Goal: Task Accomplishment & Management: Manage account settings

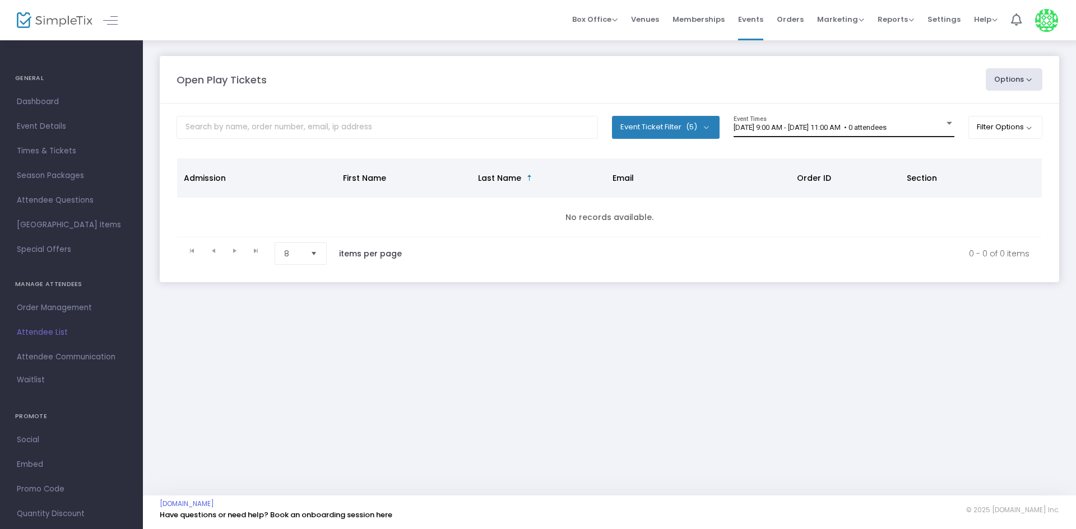
click at [807, 134] on div "9/22/2025 @ 9:00 AM - 9/22/2025 @ 11:00 AM • 0 attendees Event Times" at bounding box center [843, 126] width 221 height 21
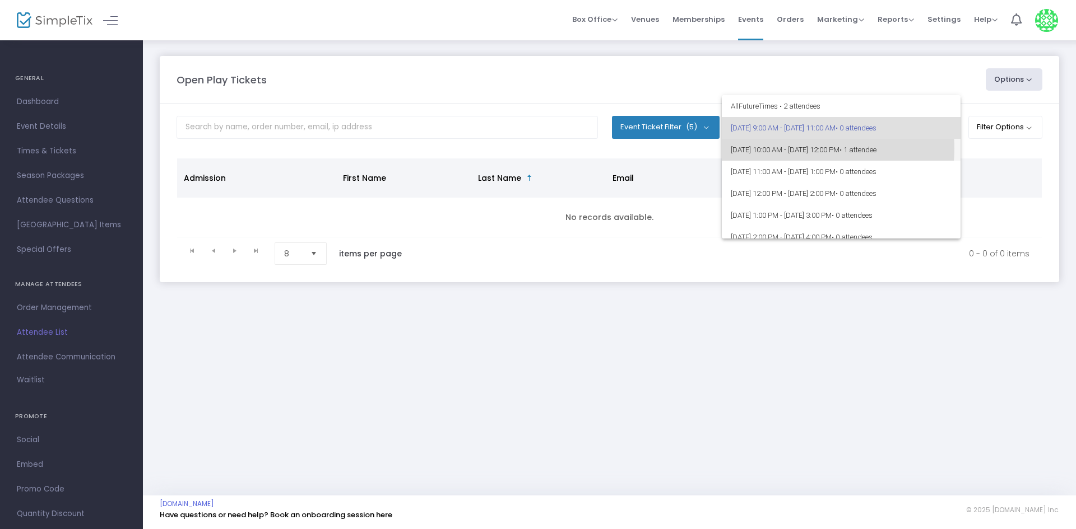
click at [793, 148] on span "9/22/2025 @ 10:00 AM - 9/22/2025 @ 12:00 PM • 1 attendee" at bounding box center [841, 150] width 221 height 22
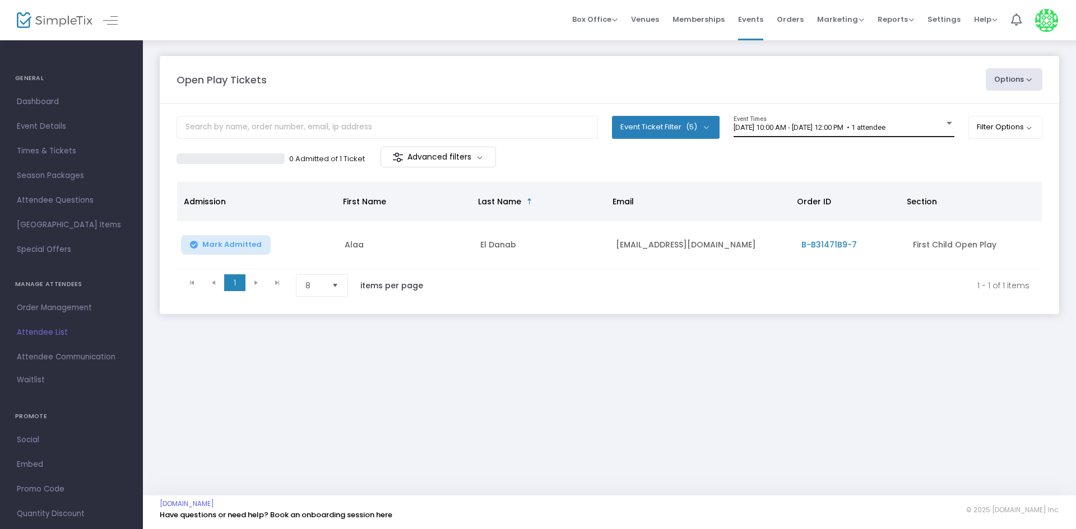
click at [779, 133] on div "9/22/2025 @ 10:00 AM - 9/22/2025 @ 12:00 PM • 1 attendee Event Times" at bounding box center [843, 126] width 221 height 21
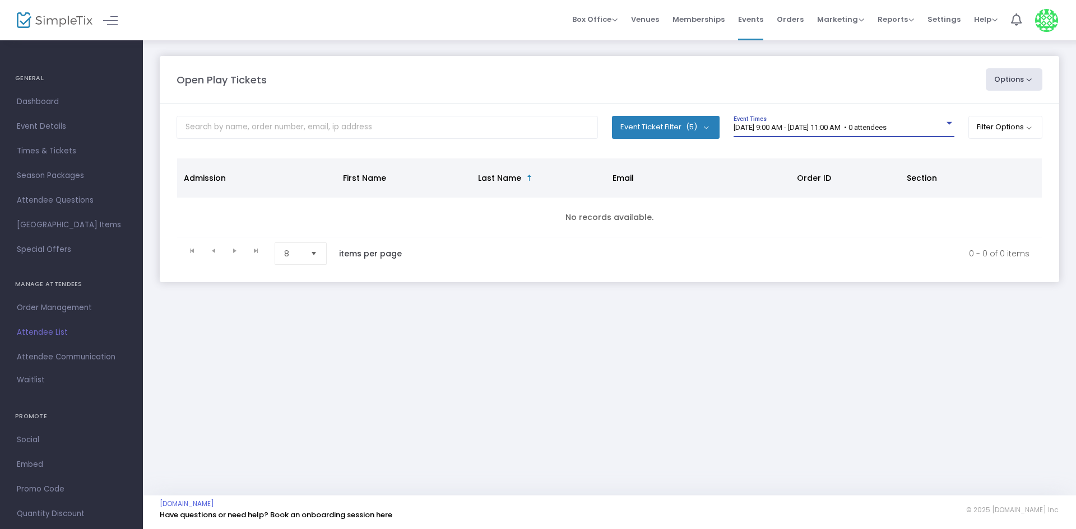
click at [822, 126] on span "[DATE] 9:00 AM - [DATE] 11:00 AM • 0 attendees" at bounding box center [809, 127] width 153 height 8
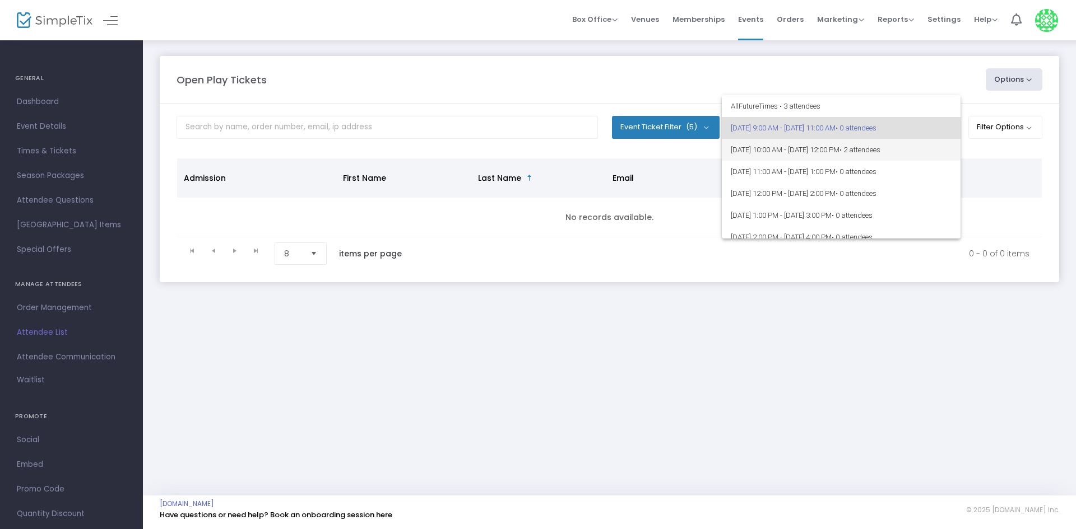
click at [824, 143] on span "[DATE] 10:00 AM - [DATE] 12:00 PM • 2 attendees" at bounding box center [841, 150] width 221 height 22
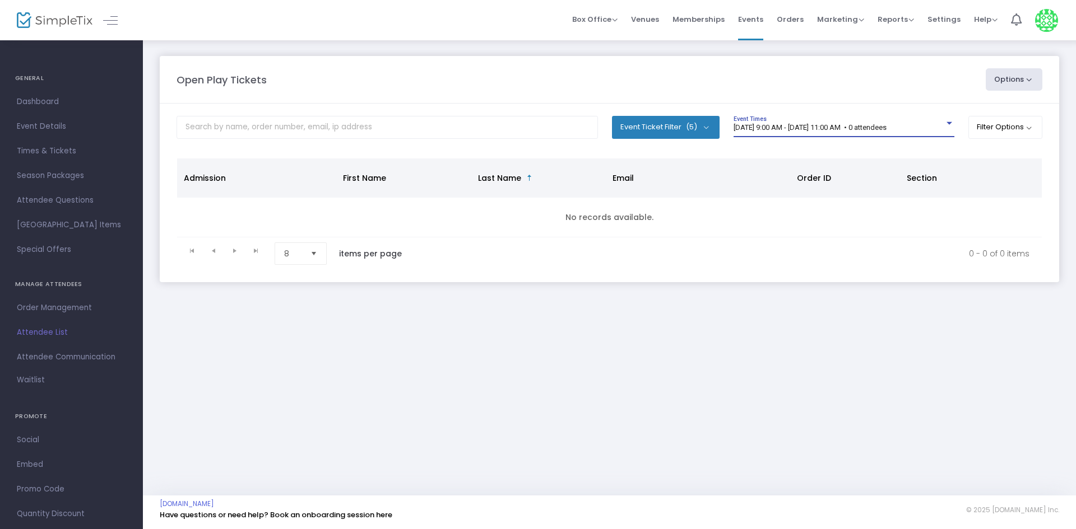
click at [821, 127] on span "[DATE] 9:00 AM - [DATE] 11:00 AM • 0 attendees" at bounding box center [809, 127] width 153 height 8
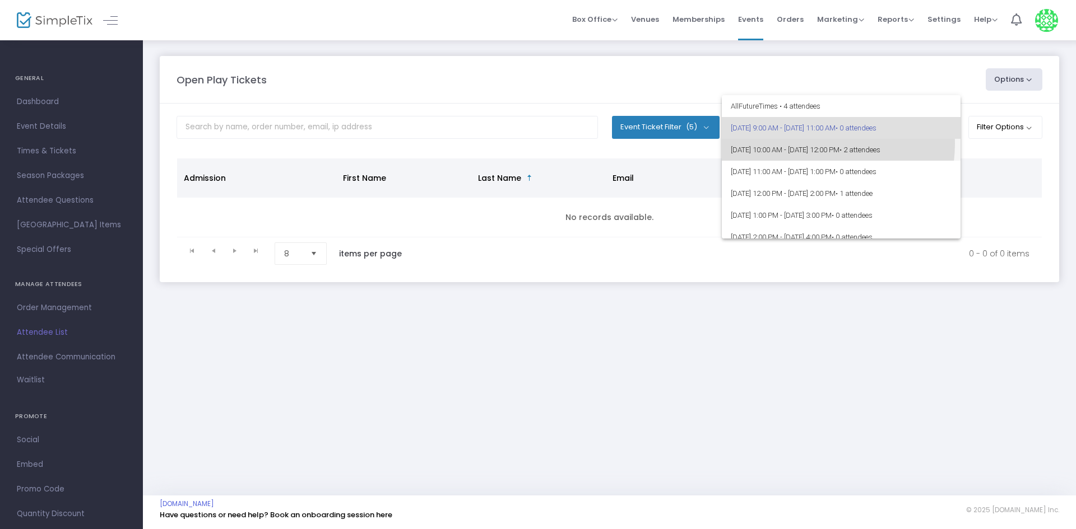
click at [815, 144] on span "[DATE] 10:00 AM - [DATE] 12:00 PM • 2 attendees" at bounding box center [841, 150] width 221 height 22
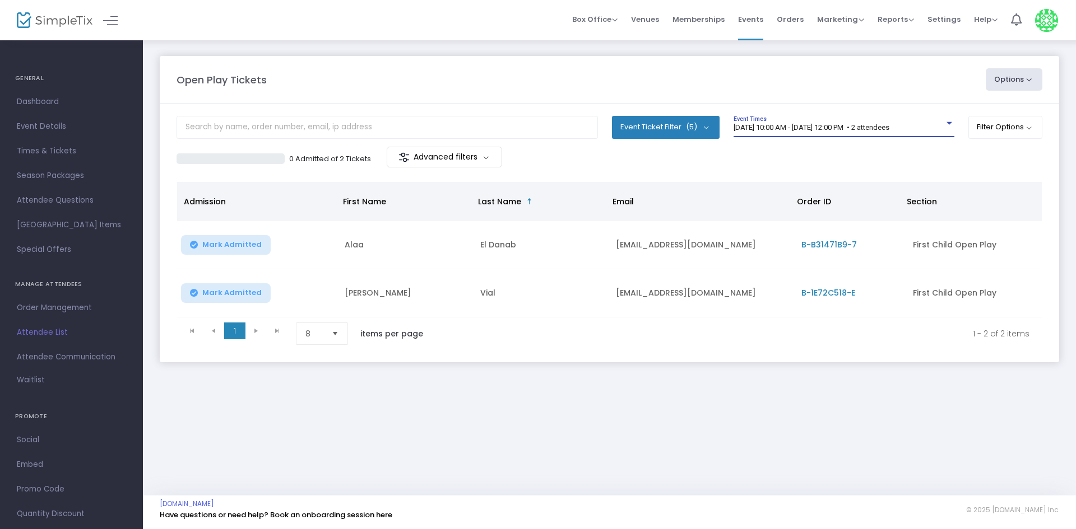
click at [803, 132] on div "[DATE] 10:00 AM - [DATE] 12:00 PM • 2 attendees" at bounding box center [838, 128] width 211 height 8
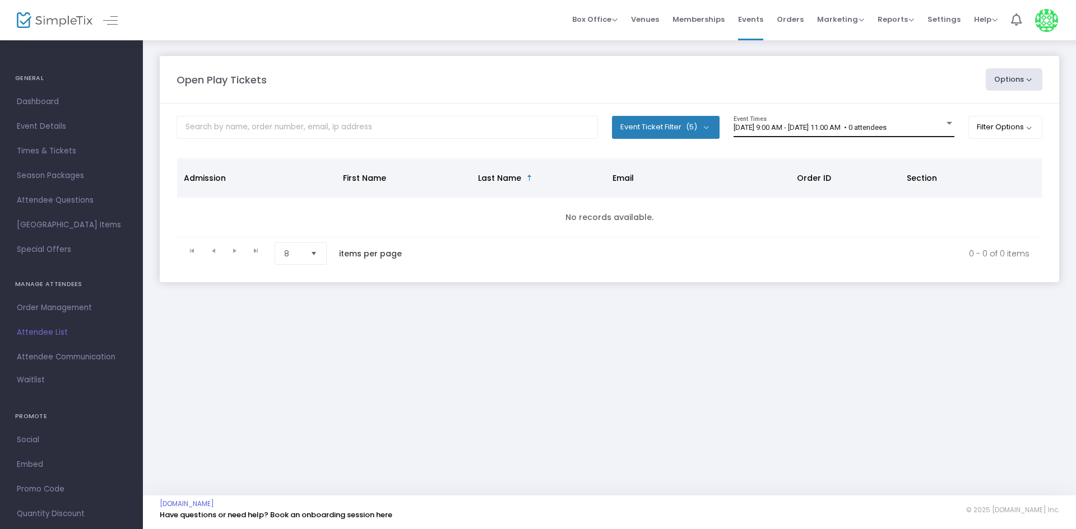
click at [855, 136] on div "[DATE] 9:00 AM - [DATE] 11:00 AM • 0 attendees Event Times" at bounding box center [843, 126] width 221 height 21
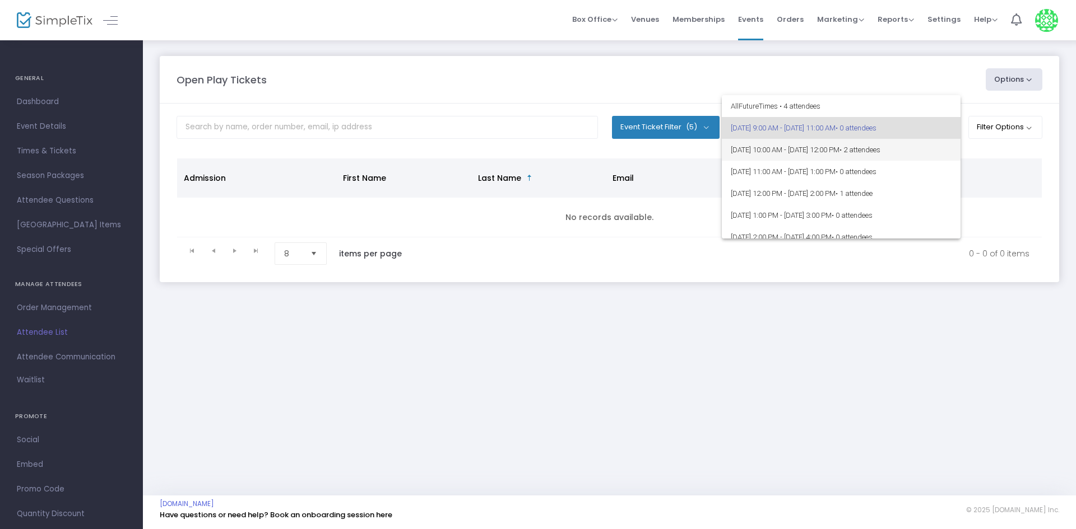
click at [848, 144] on span "[DATE] 10:00 AM - [DATE] 12:00 PM • 2 attendees" at bounding box center [841, 150] width 221 height 22
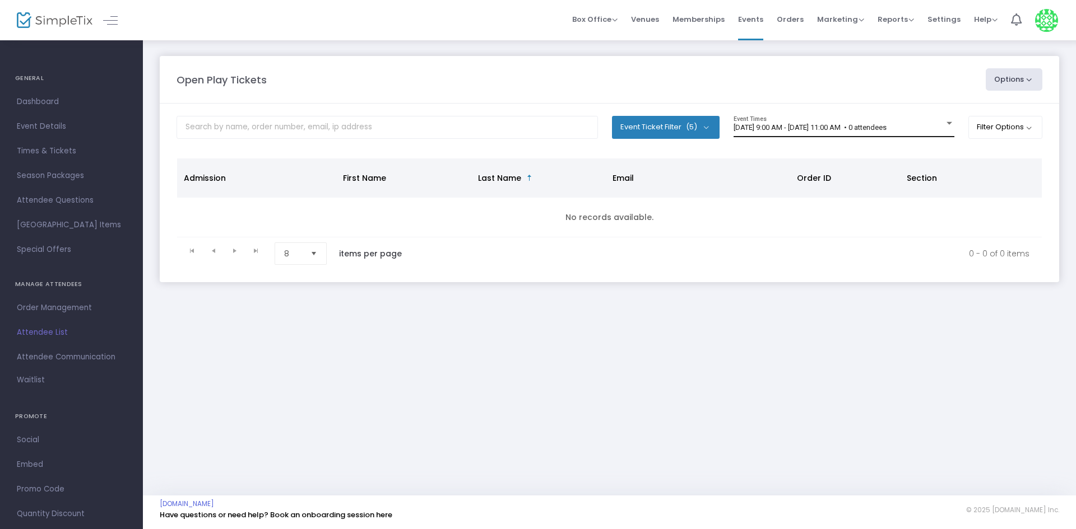
click at [814, 118] on div "9/22/2025 @ 9:00 AM - 9/22/2025 @ 11:00 AM • 0 attendees Event Times" at bounding box center [843, 126] width 221 height 21
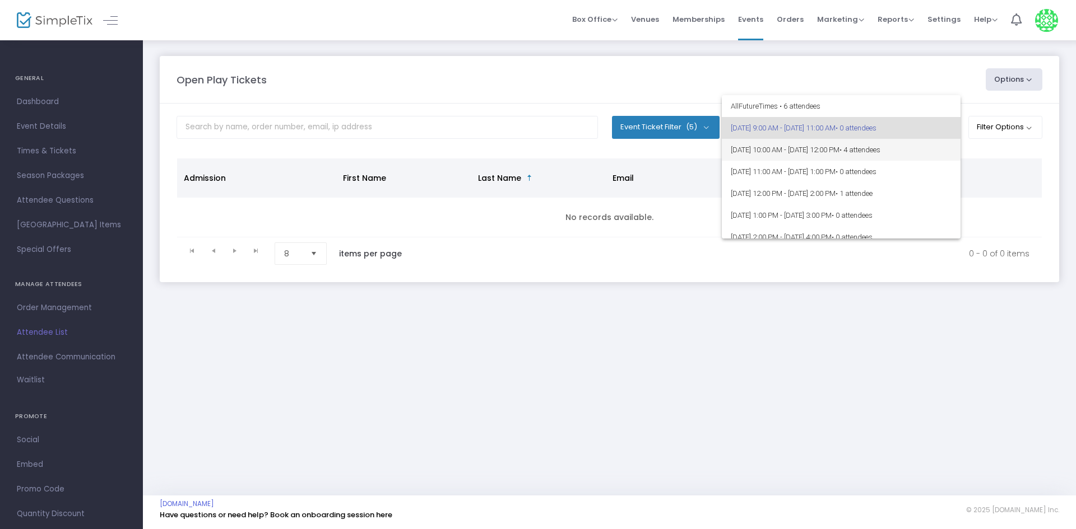
click at [824, 144] on span "9/22/2025 @ 10:00 AM - 9/22/2025 @ 12:00 PM • 4 attendees" at bounding box center [841, 150] width 221 height 22
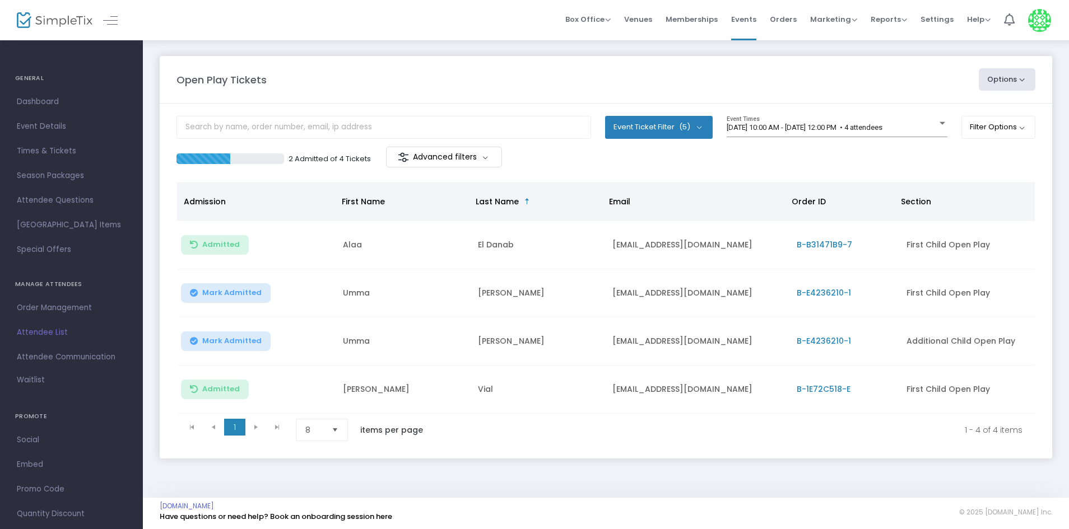
click at [252, 286] on button "Mark Admitted" at bounding box center [226, 294] width 90 height 20
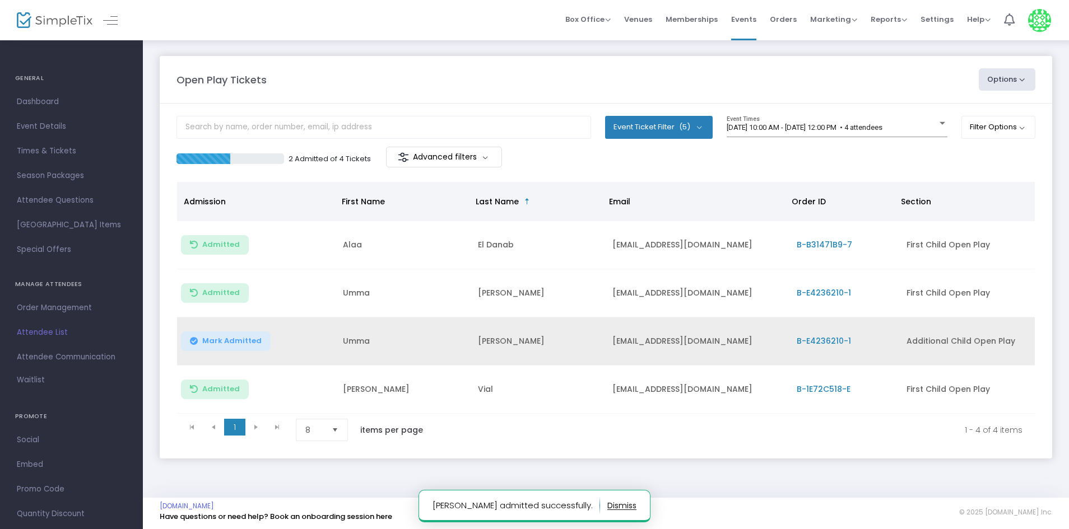
click at [241, 335] on button "Mark Admitted" at bounding box center [226, 342] width 90 height 20
